Goal: Find specific page/section: Find specific page/section

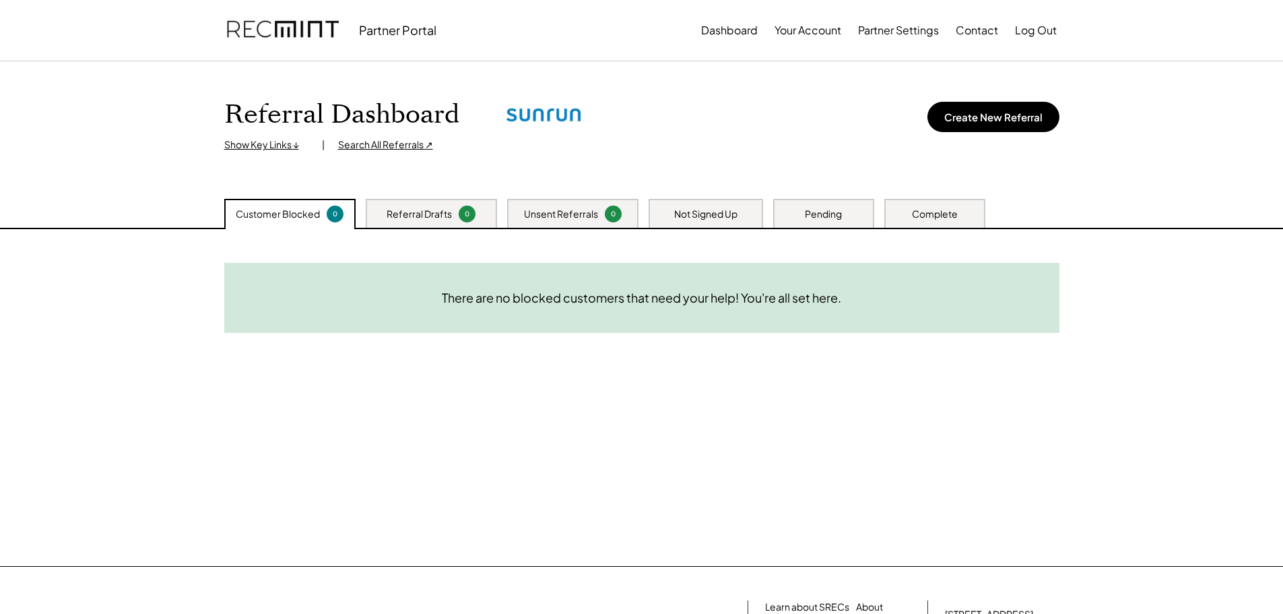
click at [399, 146] on div "Search All Referrals ↗" at bounding box center [385, 144] width 95 height 13
click at [267, 143] on div "Show Key Links ↓" at bounding box center [266, 144] width 84 height 13
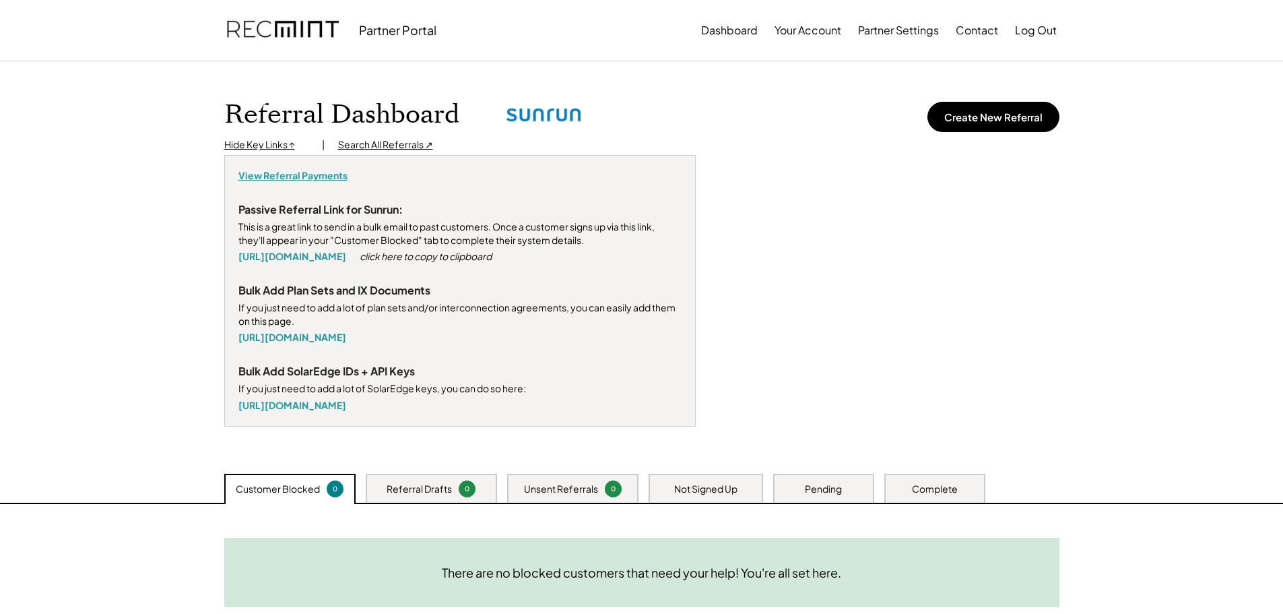
click at [287, 173] on div "View Referral Payments" at bounding box center [292, 175] width 109 height 13
